Goal: Information Seeking & Learning: Learn about a topic

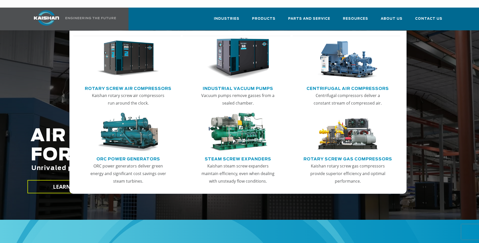
click at [127, 43] on img "Main menu" at bounding box center [128, 59] width 62 height 42
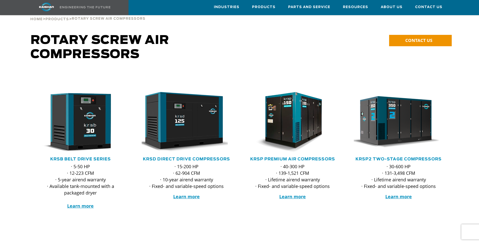
scroll to position [25, 0]
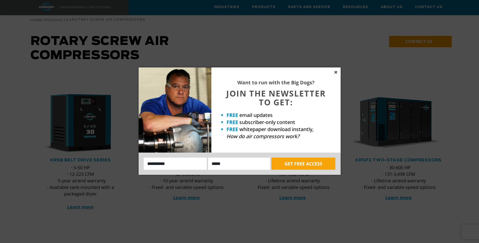
click at [335, 71] on icon at bounding box center [335, 72] width 3 height 3
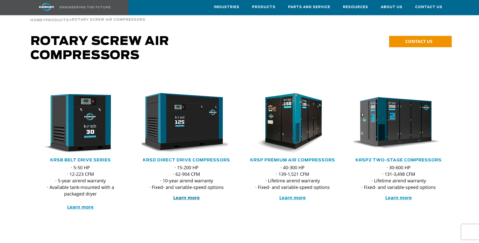
click at [187, 194] on strong "Learn more" at bounding box center [186, 197] width 27 height 6
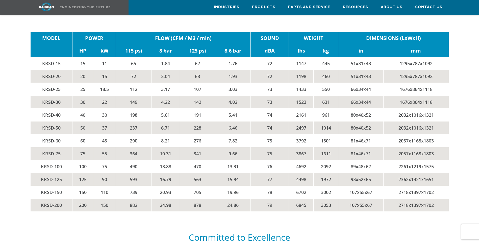
scroll to position [1085, 0]
